Goal: Use online tool/utility: Use online tool/utility

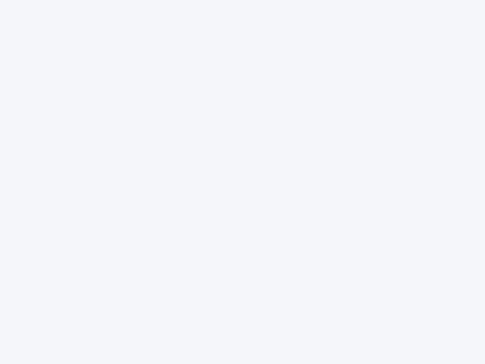
click at [243, 182] on div at bounding box center [242, 182] width 485 height 364
